Goal: Navigation & Orientation: Find specific page/section

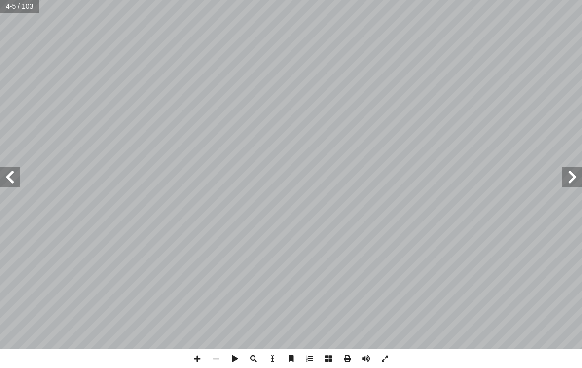
click at [18, 180] on span at bounding box center [10, 177] width 20 height 20
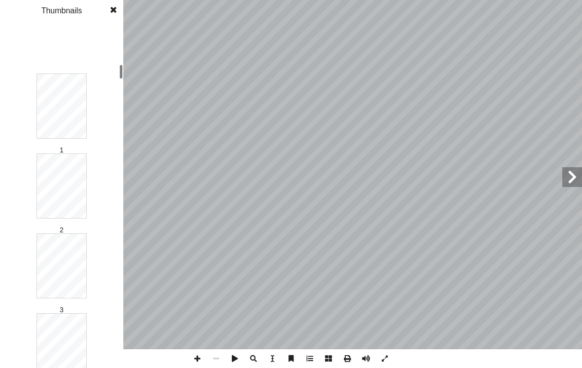
click at [84, 33] on div "1 2 3 4 5 6 7 8 9 10 11 12 13 14 15 16 17 18 19 20 21 22 23 24 25 26 27 28 29 3…" at bounding box center [61, 184] width 123 height 368
